Goal: Transaction & Acquisition: Subscribe to service/newsletter

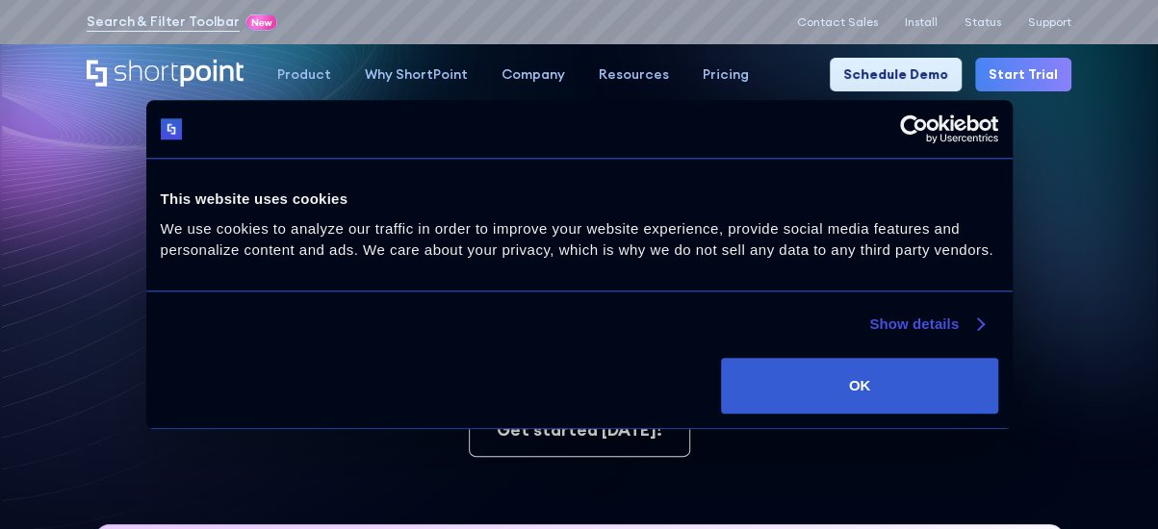
click at [971, 334] on link "Show details" at bounding box center [926, 324] width 114 height 23
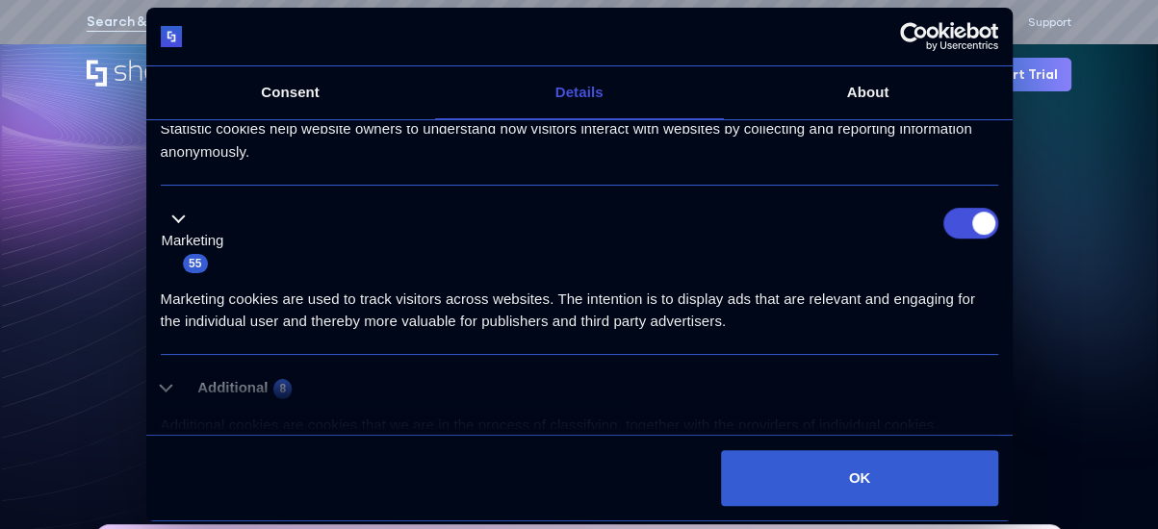
scroll to position [454, 0]
click at [965, 217] on input "Marketing" at bounding box center [970, 224] width 55 height 31
checkbox input "false"
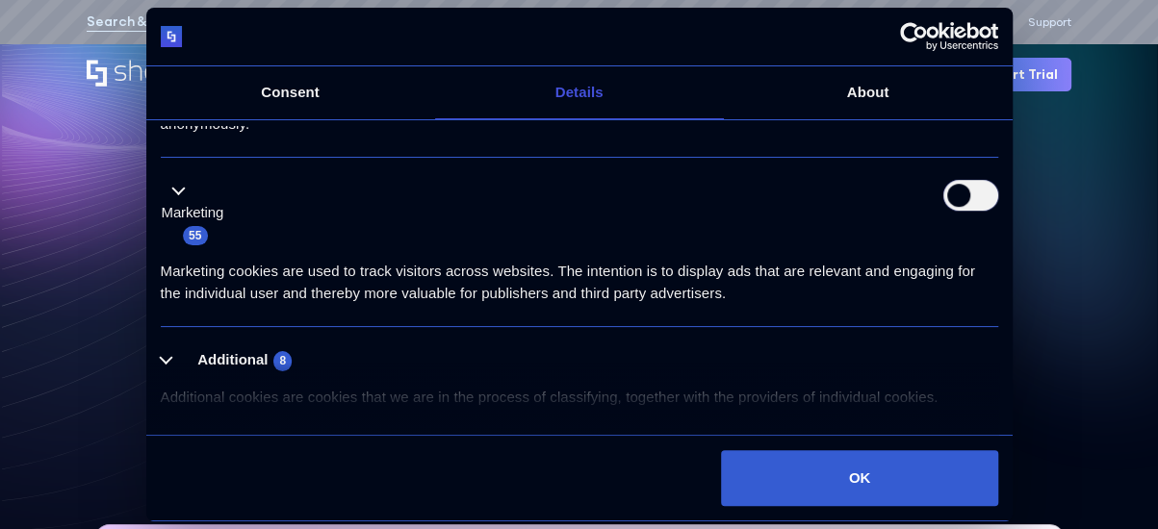
scroll to position [486, 0]
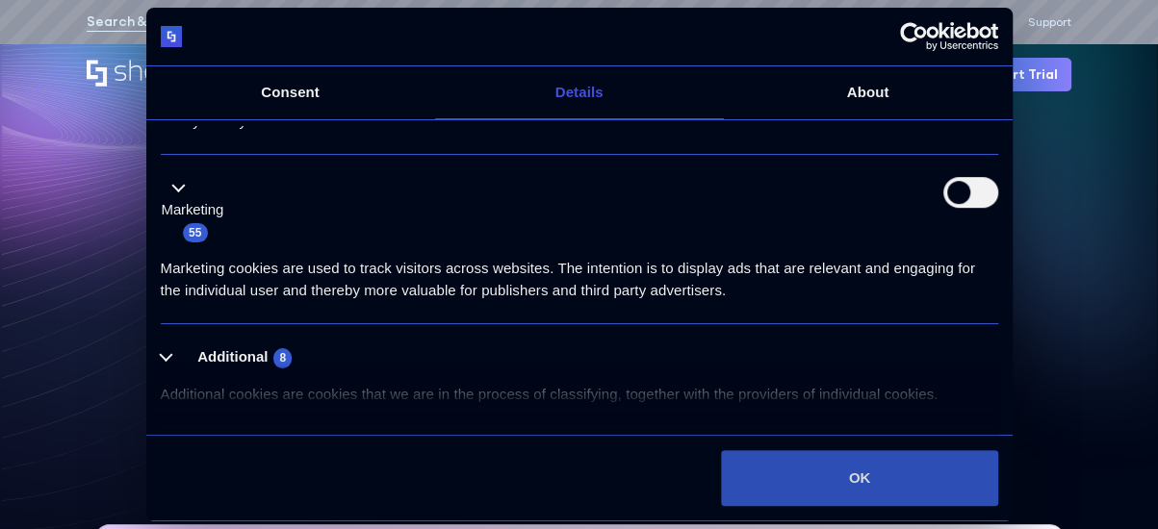
click at [853, 482] on button "OK" at bounding box center [859, 478] width 276 height 56
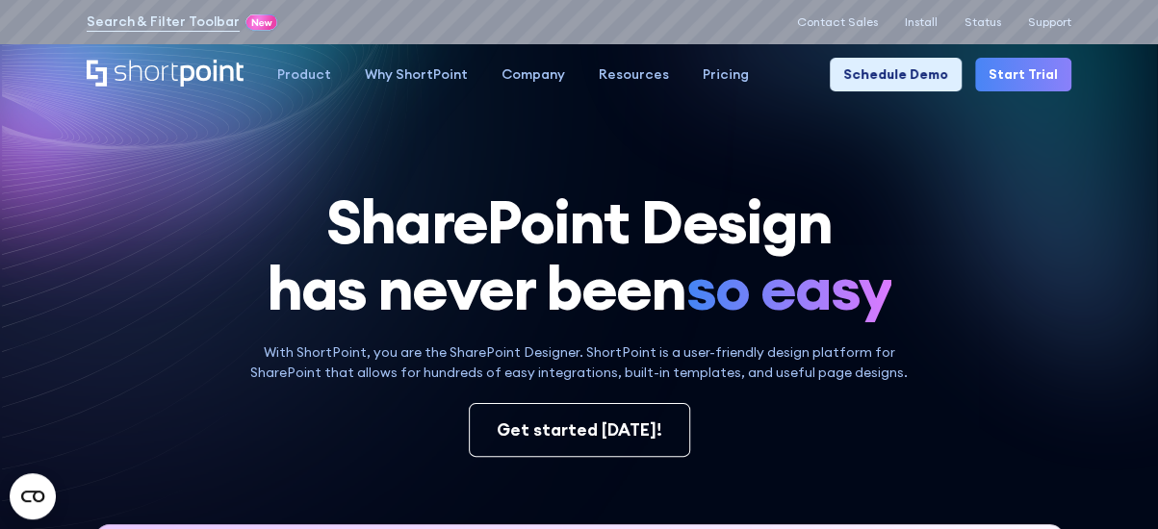
scroll to position [1, 0]
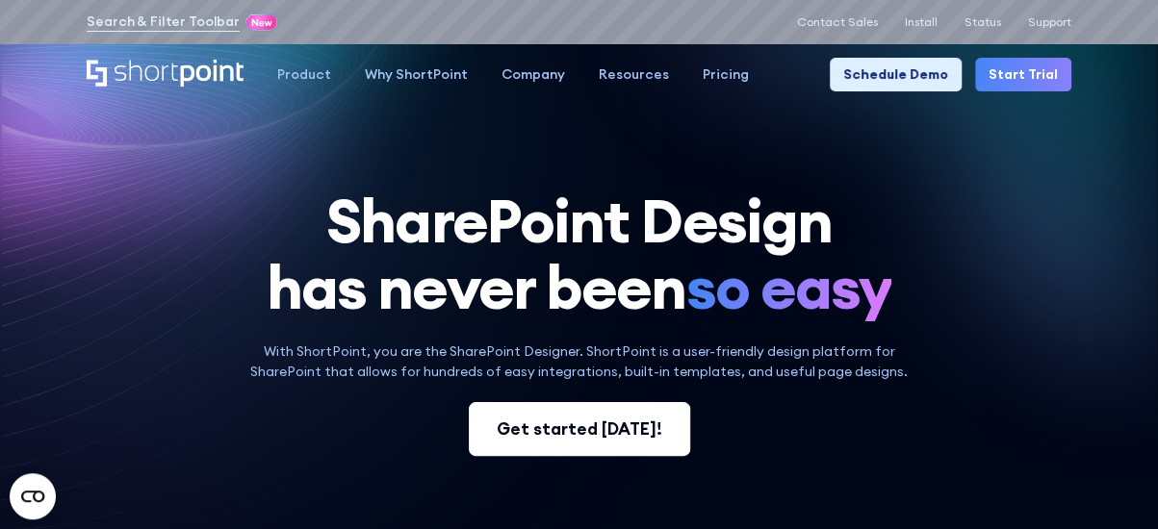
click at [524, 432] on div "Get started today!" at bounding box center [580, 429] width 166 height 25
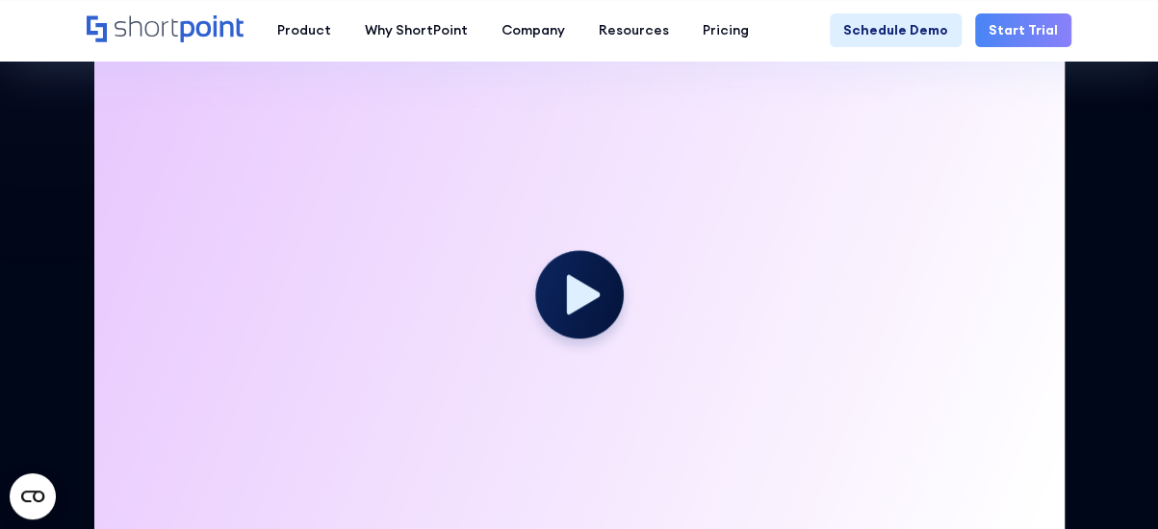
scroll to position [503, 0]
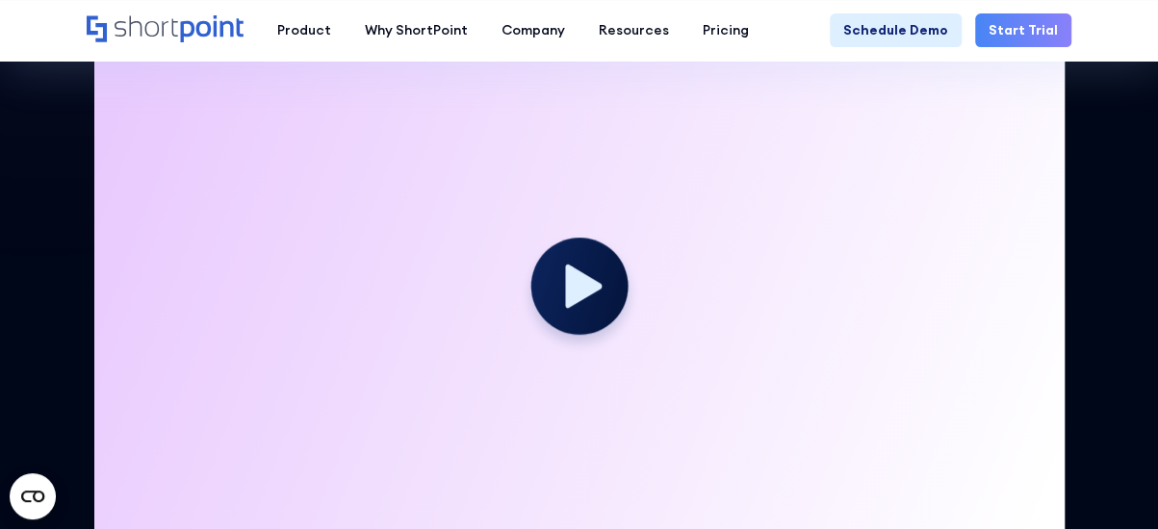
click at [575, 283] on icon at bounding box center [583, 285] width 37 height 43
